Goal: Contribute content

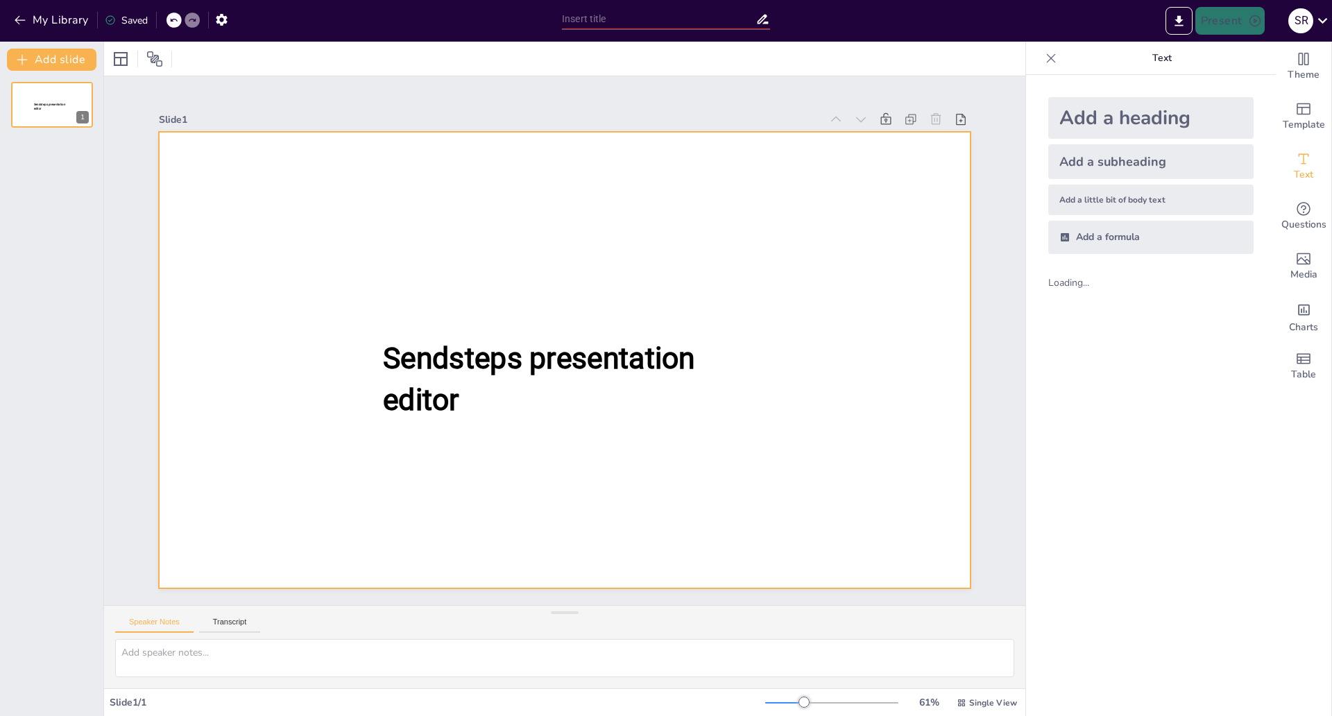
scroll to position [21, 0]
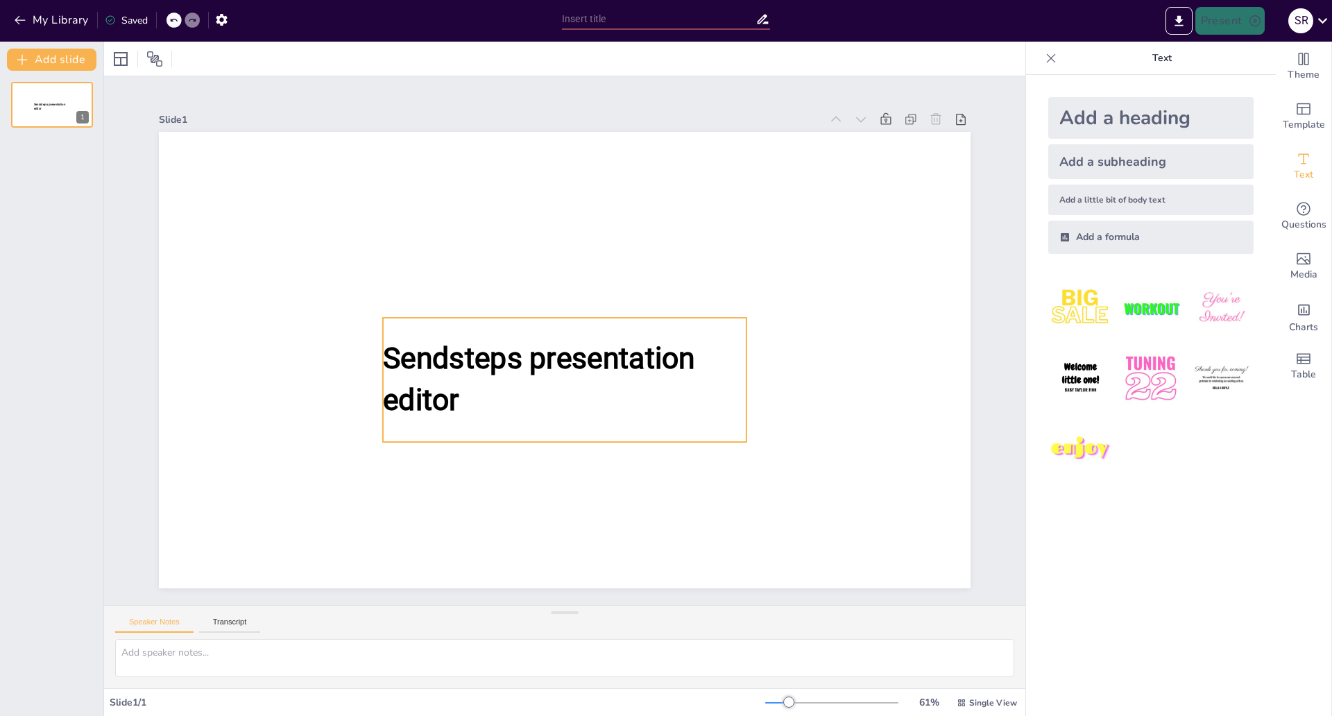
type input "New Sendsteps"
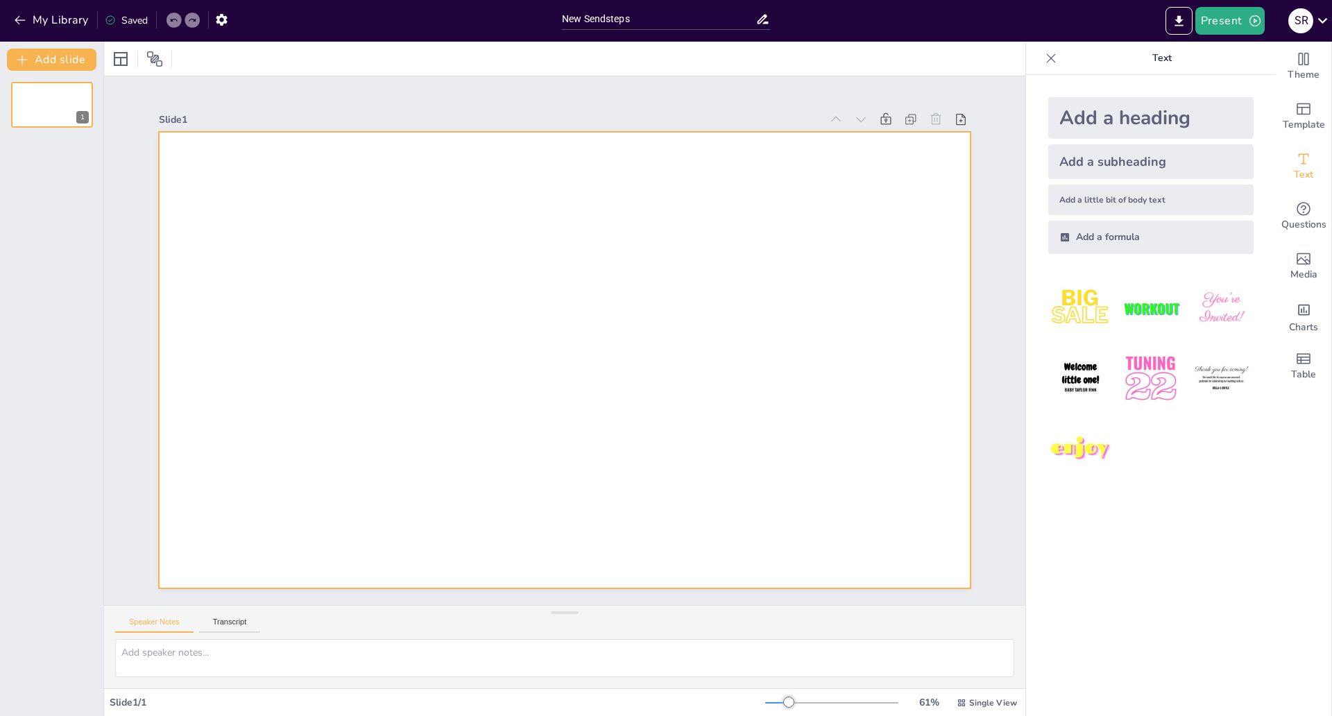
scroll to position [45, 0]
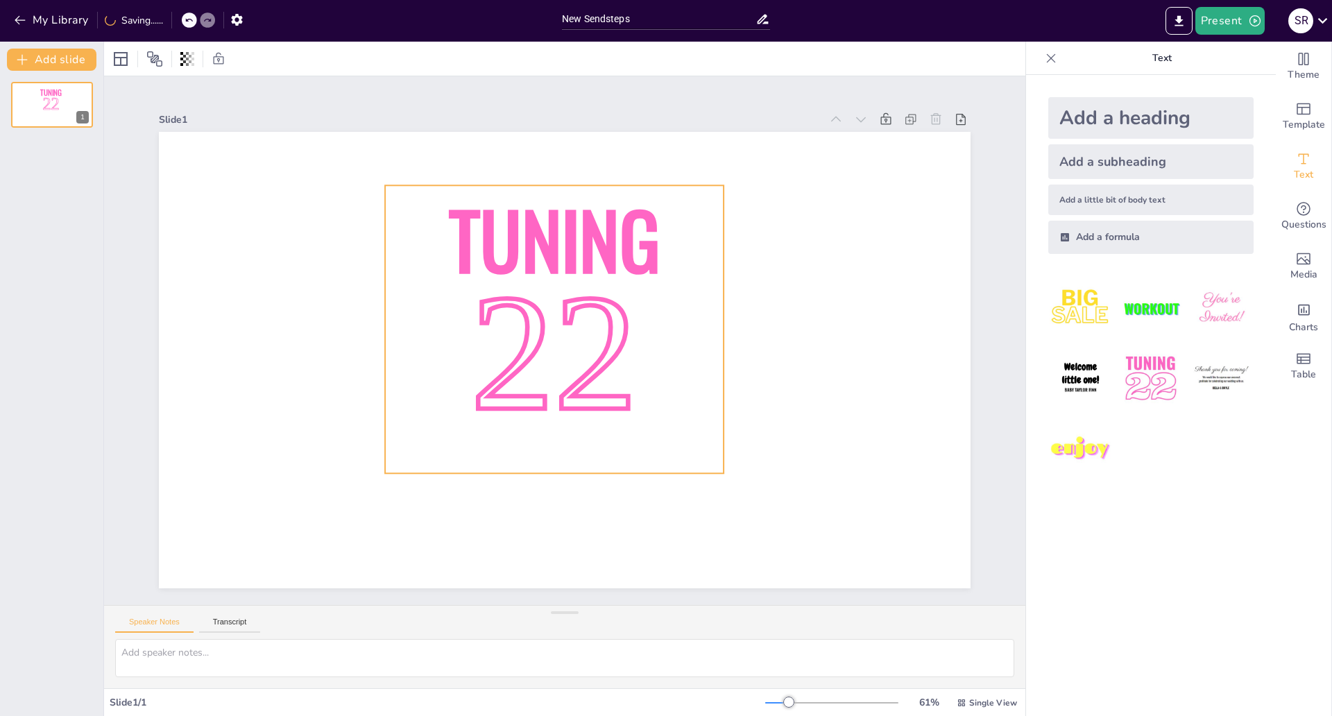
drag, startPoint x: 804, startPoint y: 351, endPoint x: 579, endPoint y: 284, distance: 234.5
click at [579, 284] on span "22" at bounding box center [554, 352] width 167 height 185
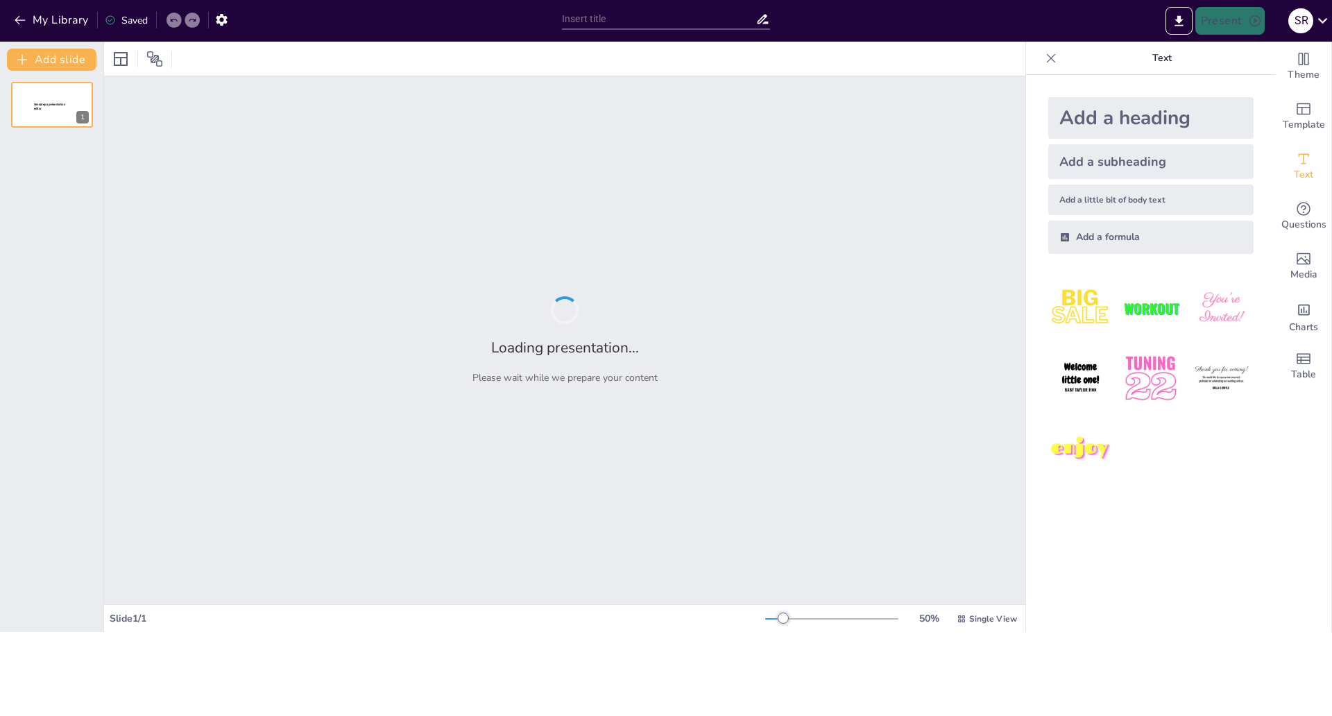
type input "Кредитование в [GEOGRAPHIC_DATA]: реальность и распространенные заблуждения"
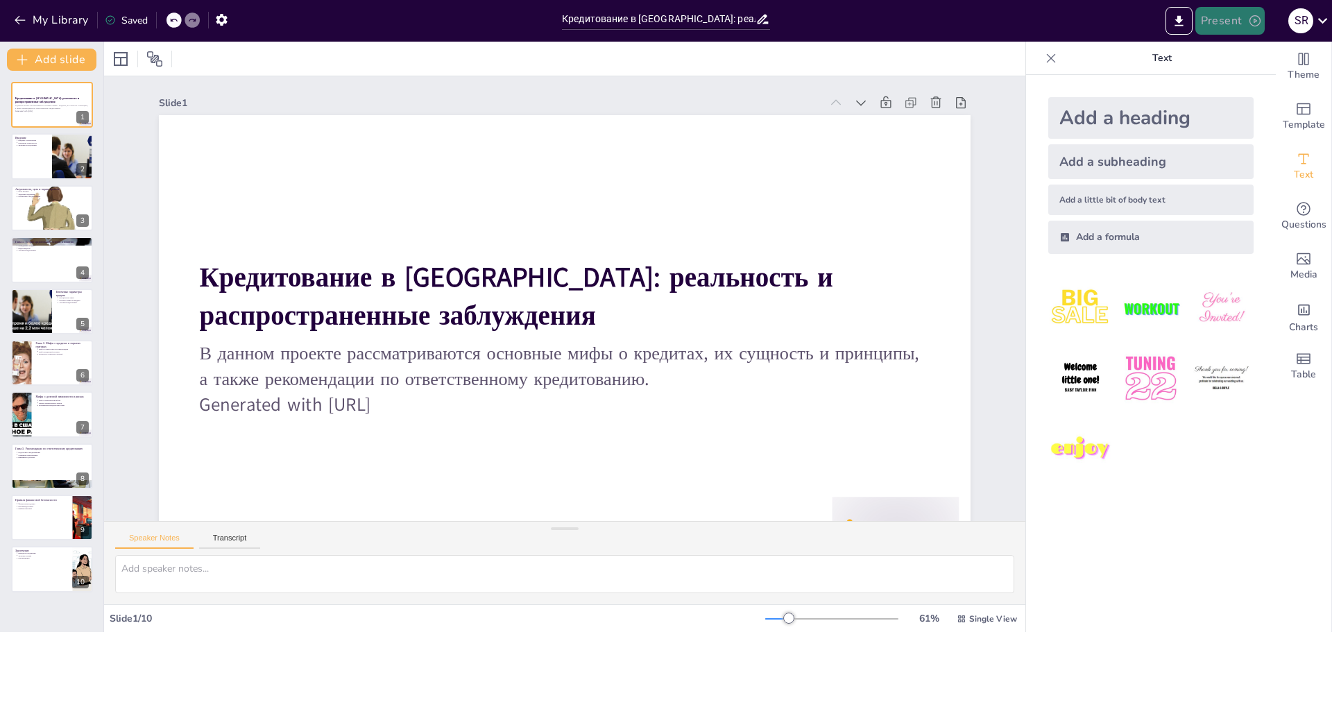
click at [1213, 24] on button "Present" at bounding box center [1230, 21] width 69 height 28
click at [1218, 49] on font "Предварительный просмотр презентации" at bounding box center [1300, 51] width 185 height 10
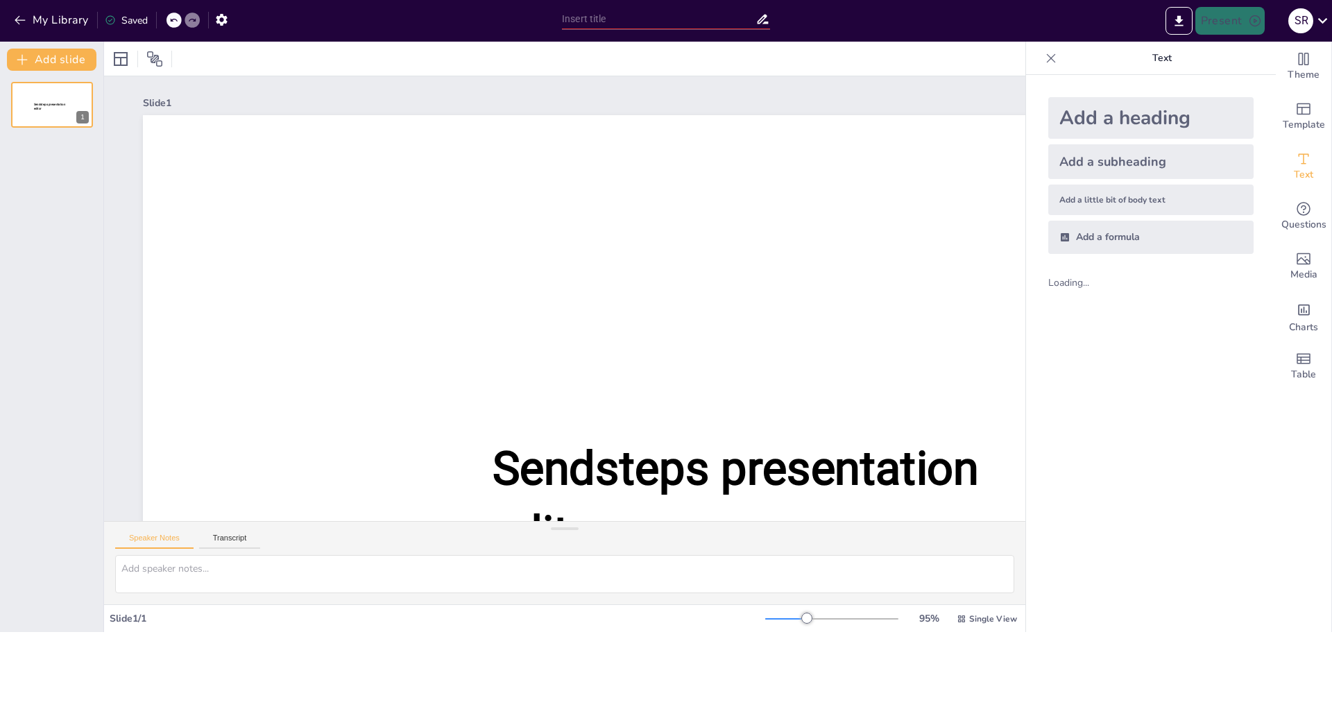
scroll to position [21, 0]
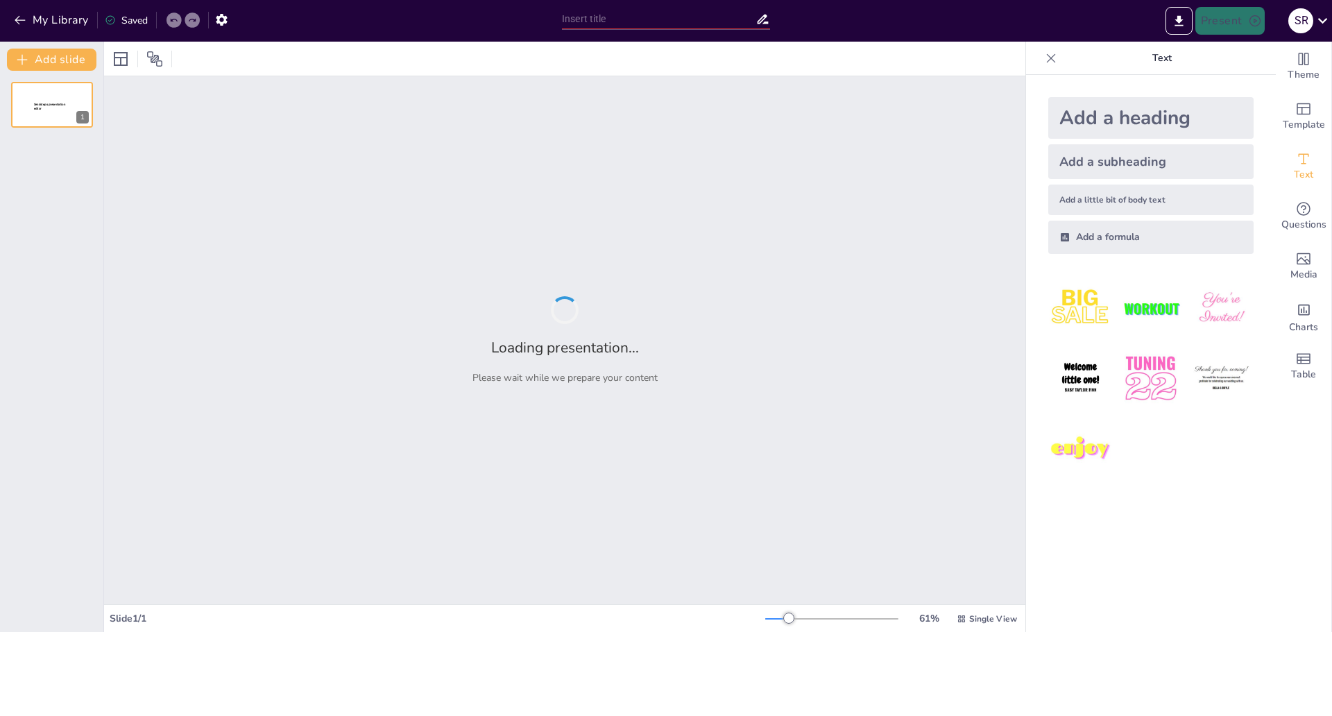
type input "Кредитование в России: реальность и распространенные заблуждения"
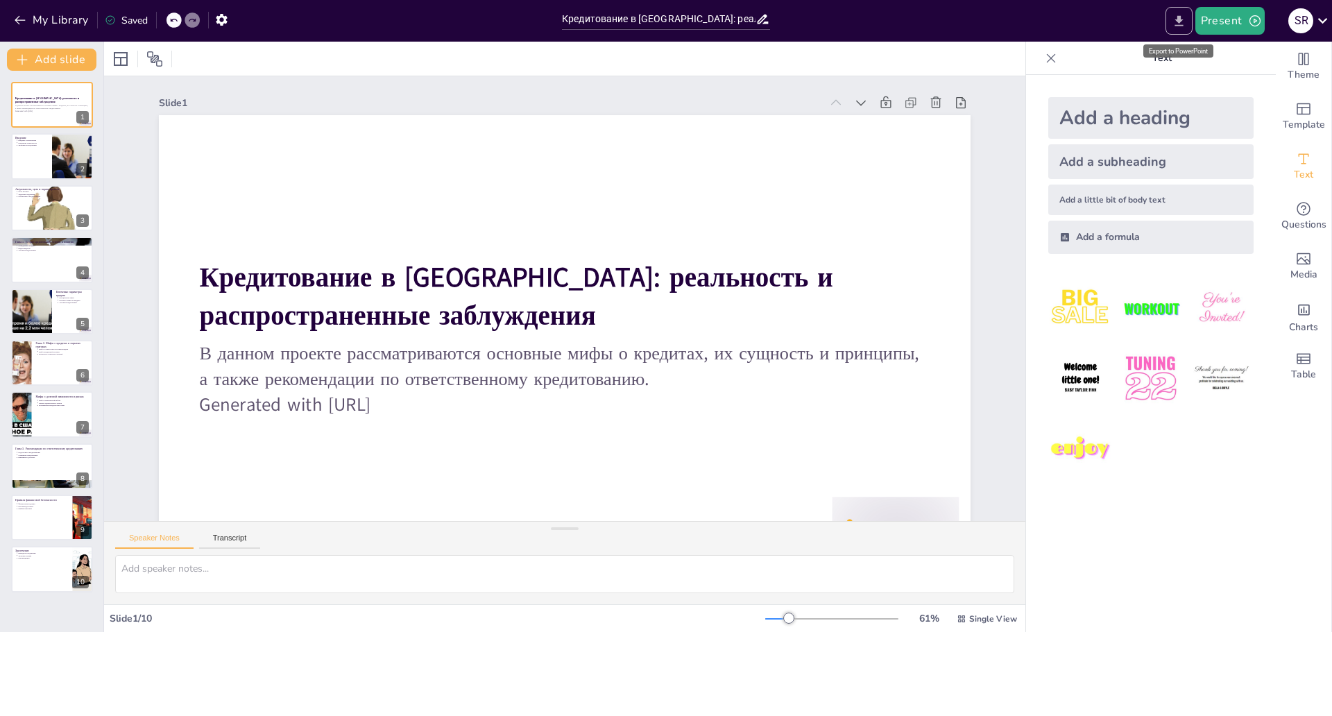
click at [1172, 23] on button "Export to PowerPoint" at bounding box center [1179, 21] width 27 height 28
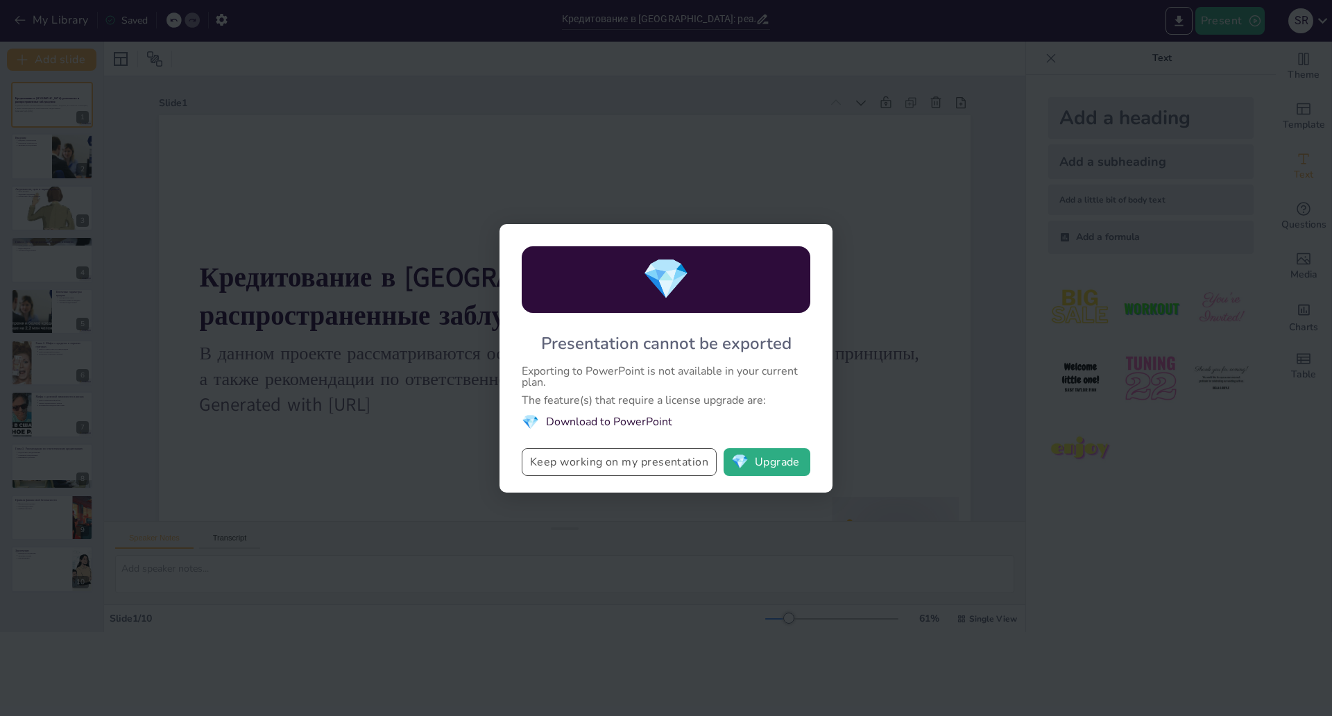
click at [650, 448] on button "Keep working on my presentation" at bounding box center [619, 462] width 195 height 28
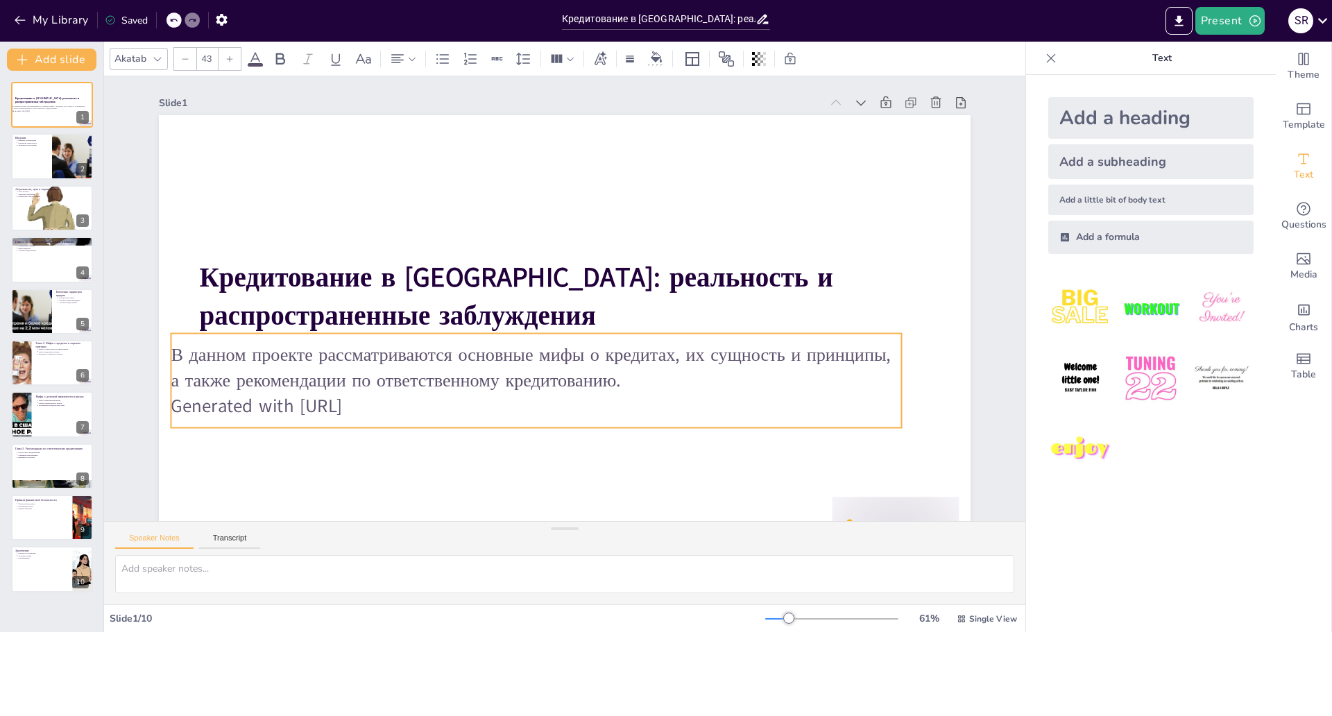
drag, startPoint x: 429, startPoint y: 409, endPoint x: 394, endPoint y: 410, distance: 35.4
click at [395, 410] on p "Generated with Sendsteps.ai" at bounding box center [495, 385] width 678 height 321
drag, startPoint x: 425, startPoint y: 406, endPoint x: 438, endPoint y: 407, distance: 12.5
click at [438, 407] on p "Generated with Sendsteps.ai" at bounding box center [478, 361] width 450 height 606
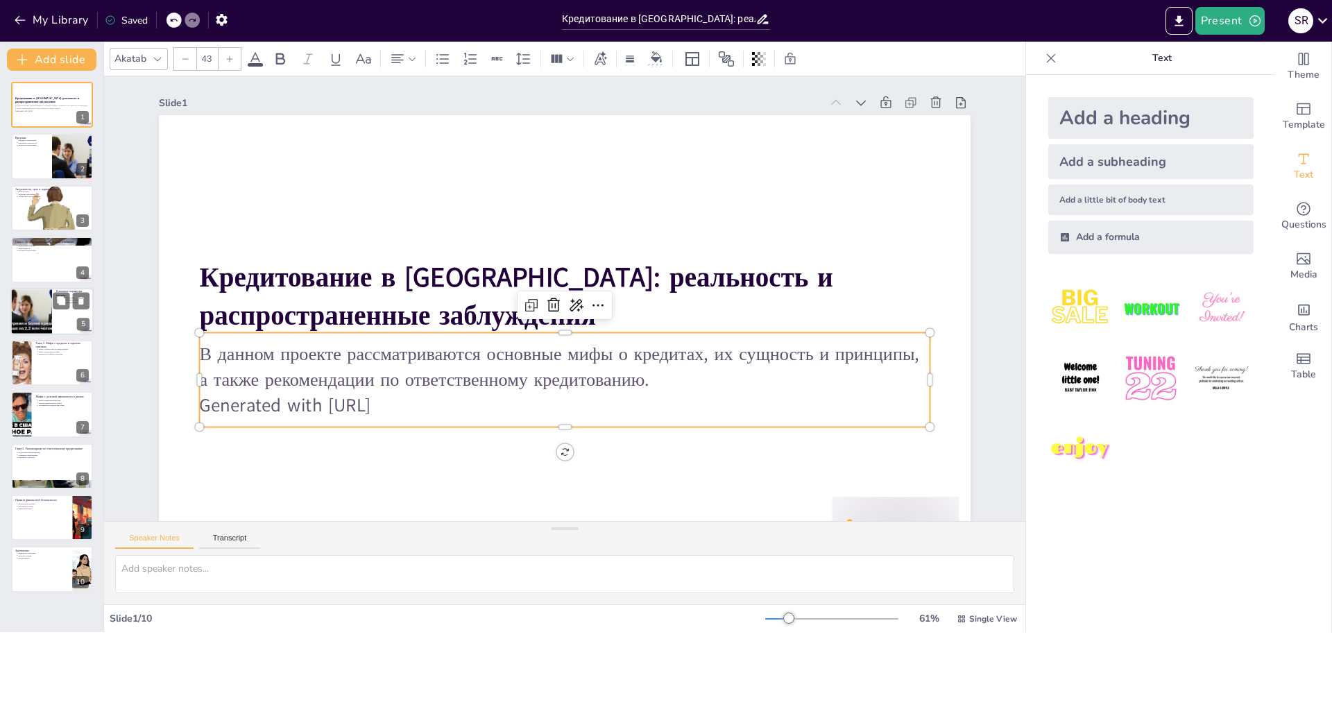
click at [31, 316] on div at bounding box center [31, 311] width 90 height 47
type textarea "Процентная ставка — это основной параметр, который влияет на стоимость кредита …"
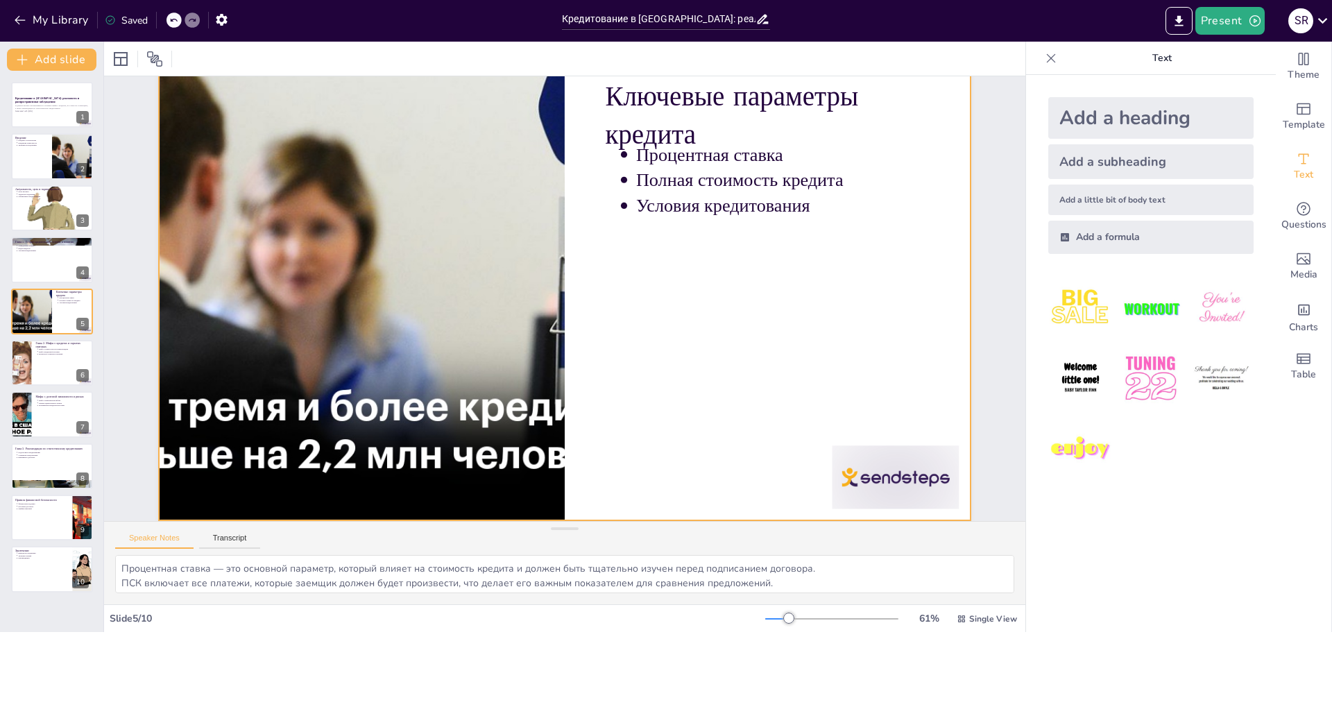
scroll to position [61, 0]
